Goal: Book appointment/travel/reservation

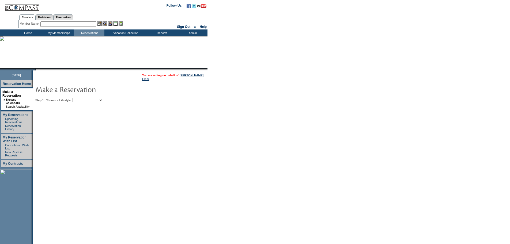
click at [103, 101] on select "Beach Leisure Metropolitan Mountain OIAL for Adventure OIAL for Couples OIAL fo…" at bounding box center [88, 100] width 31 height 4
select select "Beach"
click at [82, 99] on select "Beach Leisure Metropolitan Mountain OIAL for Adventure OIAL for Couples OIAL fo…" at bounding box center [88, 100] width 31 height 4
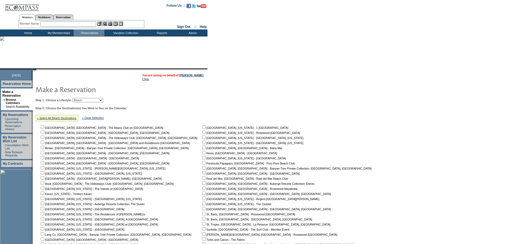
click at [202, 180] on input "checkbox" at bounding box center [203, 177] width 3 height 3
checkbox input "true"
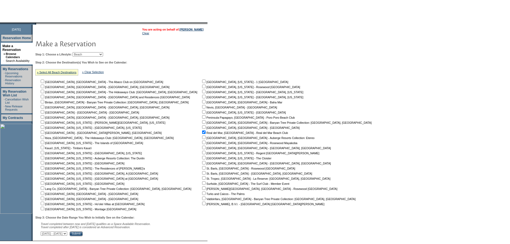
scroll to position [81, 0]
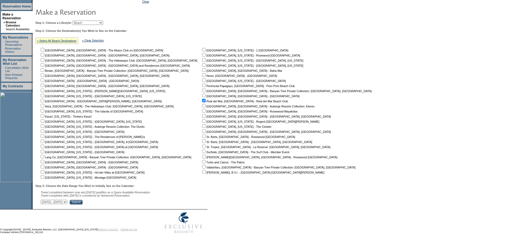
click at [67, 203] on select "[DATE] - [DATE] [DATE] - [DATE] [DATE] - [DATE] [DATE] - [DATE] [DATE] - [DATE]…" at bounding box center [54, 202] width 27 height 4
select select "[DATE]|[DATE]"
click at [44, 200] on select "[DATE] - [DATE] [DATE] - [DATE] [DATE] - [DATE] [DATE] - [DATE] [DATE] - [DATE]…" at bounding box center [54, 202] width 27 height 4
click at [83, 201] on input "Submit" at bounding box center [76, 202] width 13 height 5
